Goal: Browse casually: Explore the website without a specific task or goal

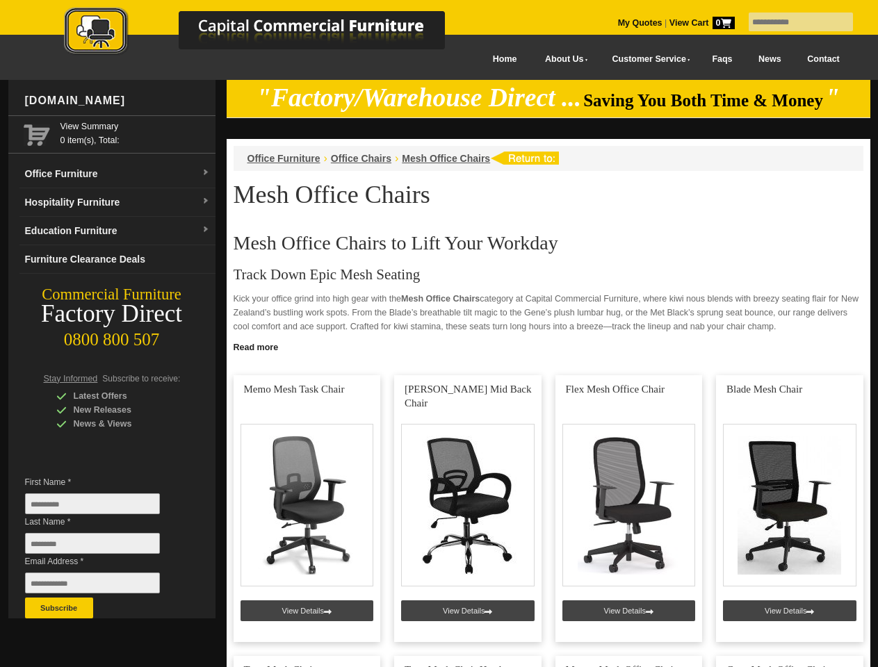
click at [792, 22] on input "text" at bounding box center [801, 22] width 104 height 19
click at [103, 547] on input "Last Name *" at bounding box center [92, 543] width 135 height 21
click at [59, 608] on button "Subscribe" at bounding box center [59, 608] width 68 height 21
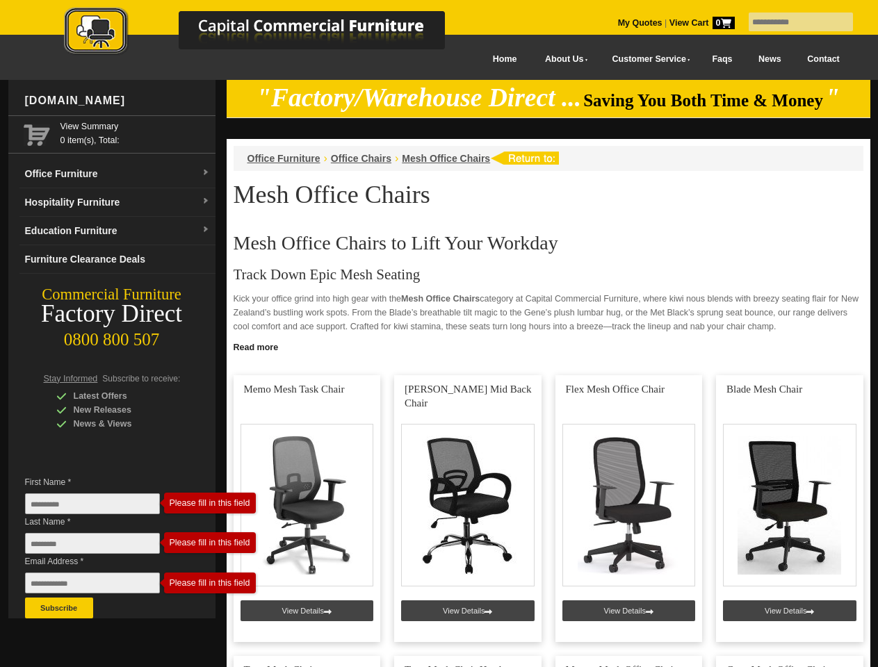
click at [549, 346] on link "Read more" at bounding box center [549, 345] width 644 height 17
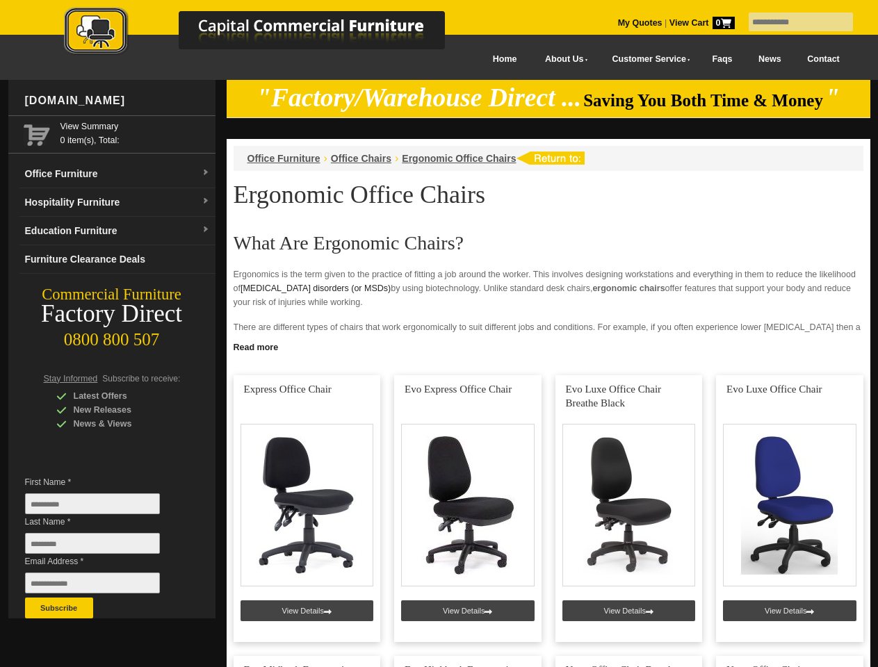
click at [792, 22] on input "text" at bounding box center [801, 22] width 104 height 19
click at [103, 547] on input "Last Name *" at bounding box center [92, 543] width 135 height 21
click at [59, 608] on button "Subscribe" at bounding box center [59, 608] width 68 height 21
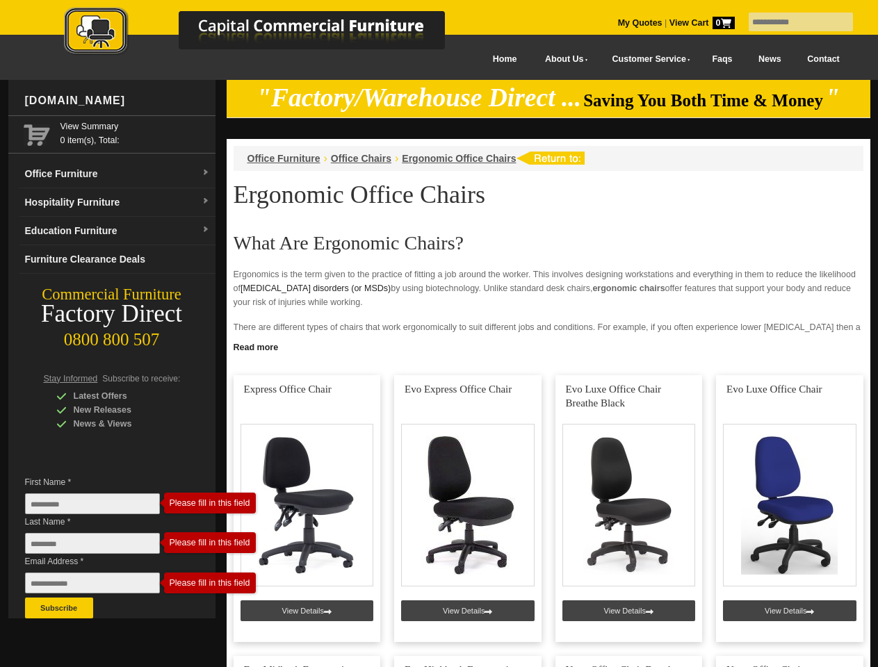
click at [549, 346] on link "Read more" at bounding box center [549, 345] width 644 height 17
